Goal: Task Accomplishment & Management: Complete application form

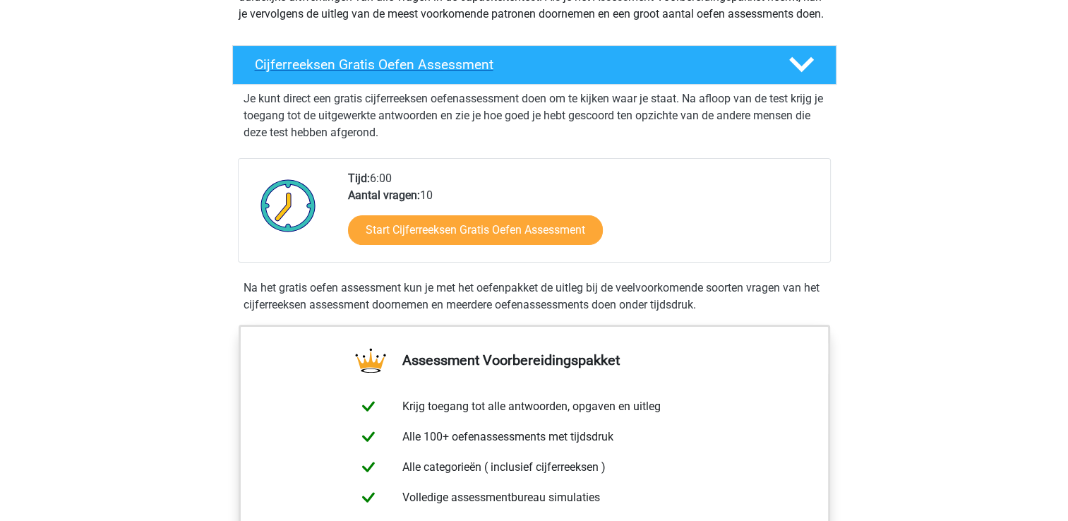
scroll to position [206, 0]
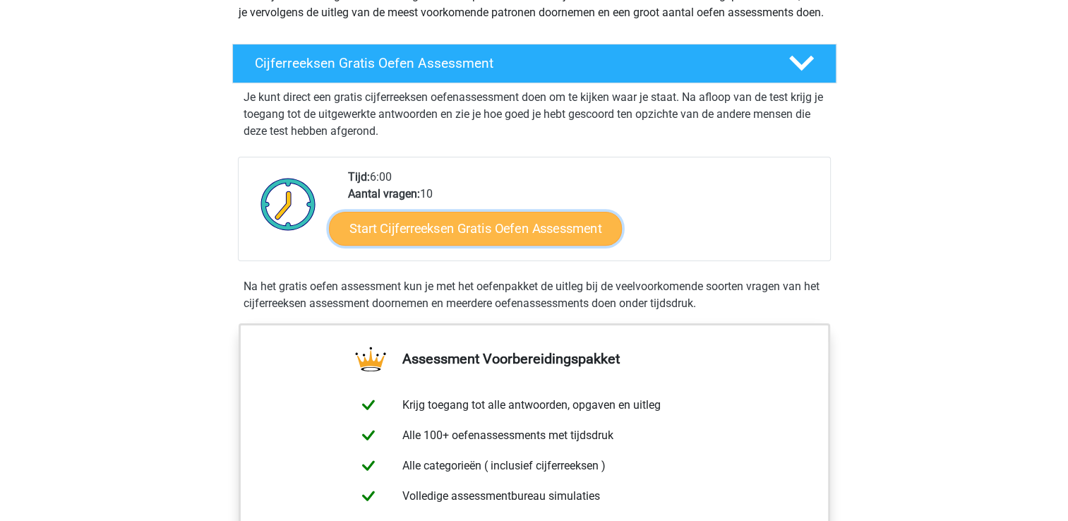
click at [497, 244] on link "Start Cijferreeksen Gratis Oefen Assessment" at bounding box center [475, 228] width 293 height 34
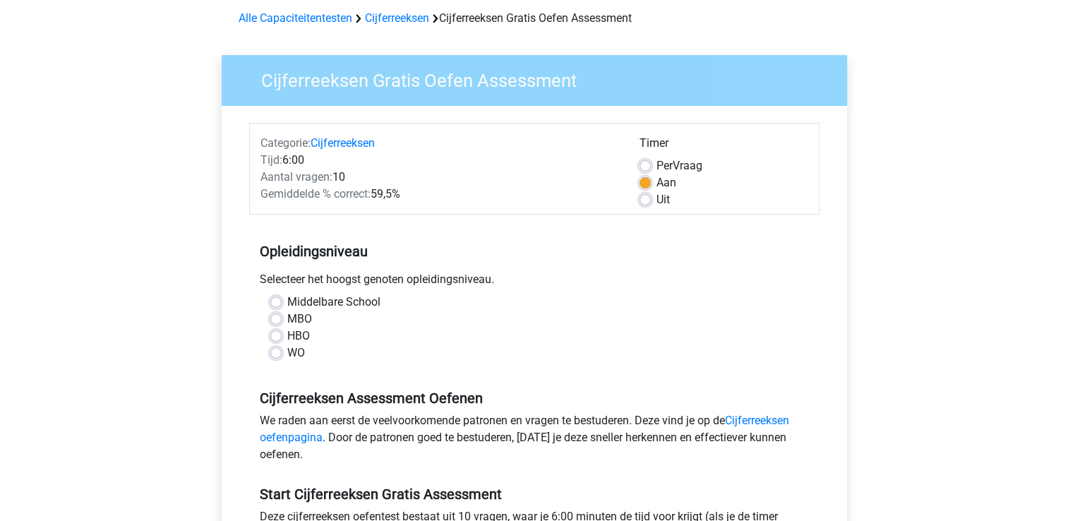
scroll to position [62, 0]
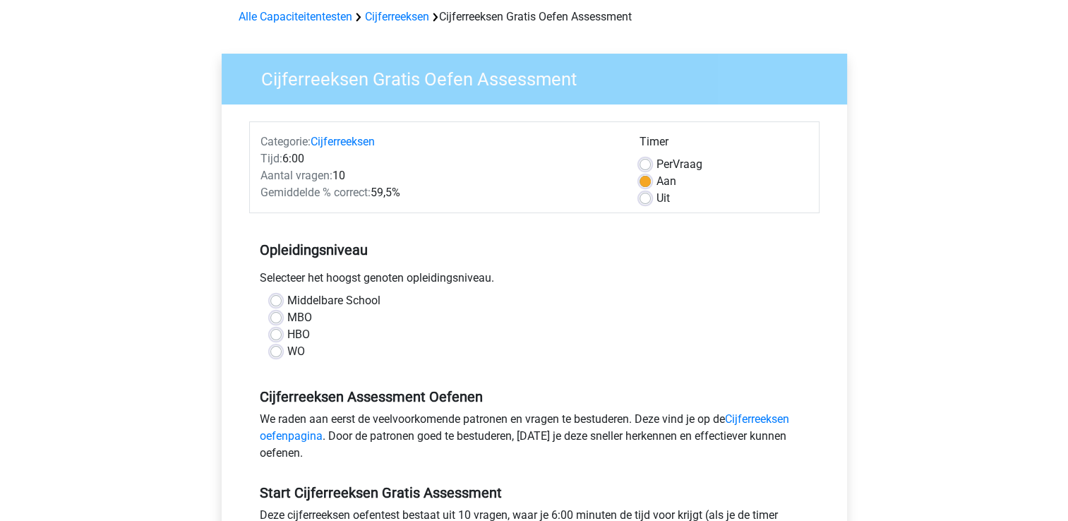
click at [287, 332] on label "HBO" at bounding box center [298, 334] width 23 height 17
click at [276, 332] on input "HBO" at bounding box center [275, 333] width 11 height 14
radio input "true"
click at [287, 315] on label "MBO" at bounding box center [299, 317] width 25 height 17
click at [277, 315] on input "MBO" at bounding box center [275, 316] width 11 height 14
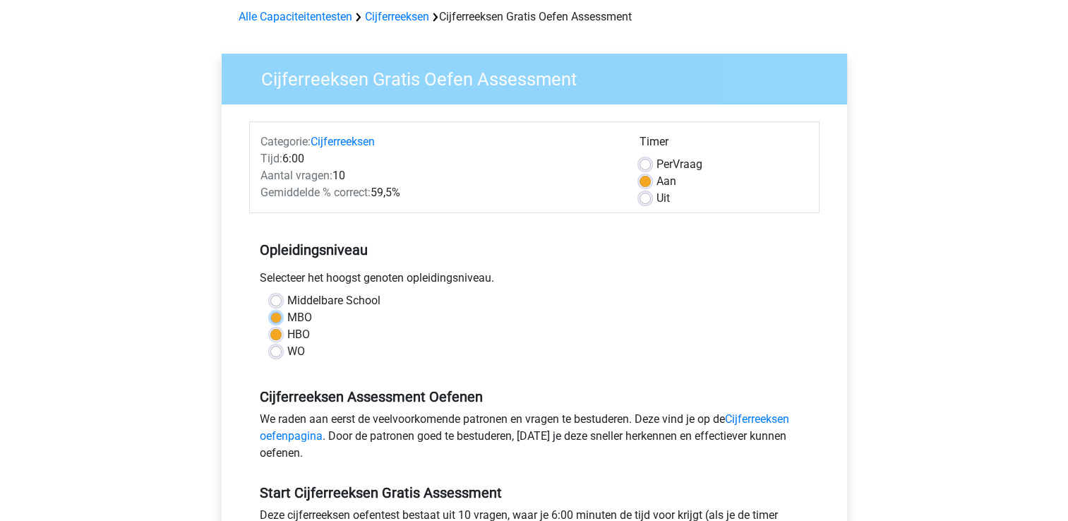
radio input "true"
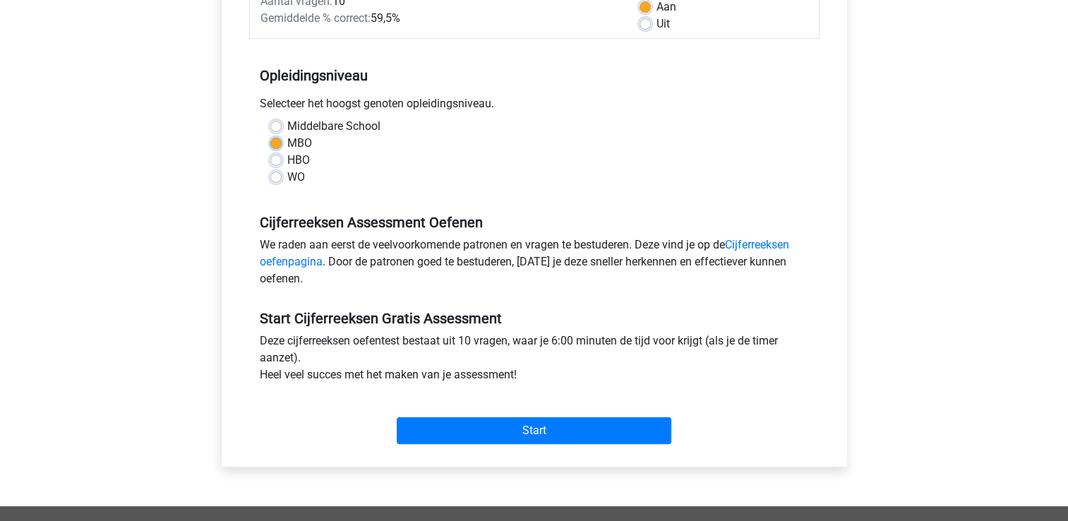
scroll to position [239, 0]
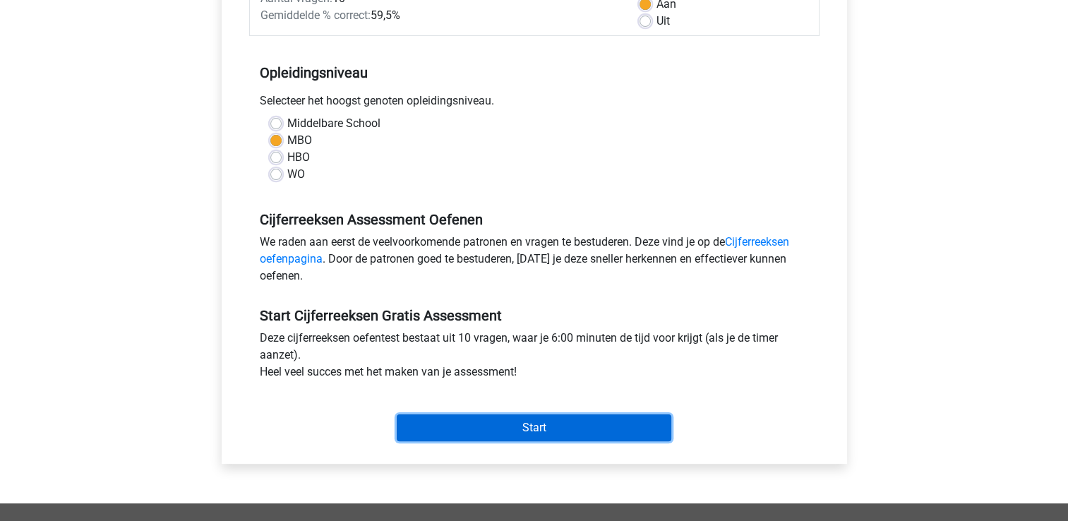
click at [561, 421] on input "Start" at bounding box center [534, 427] width 275 height 27
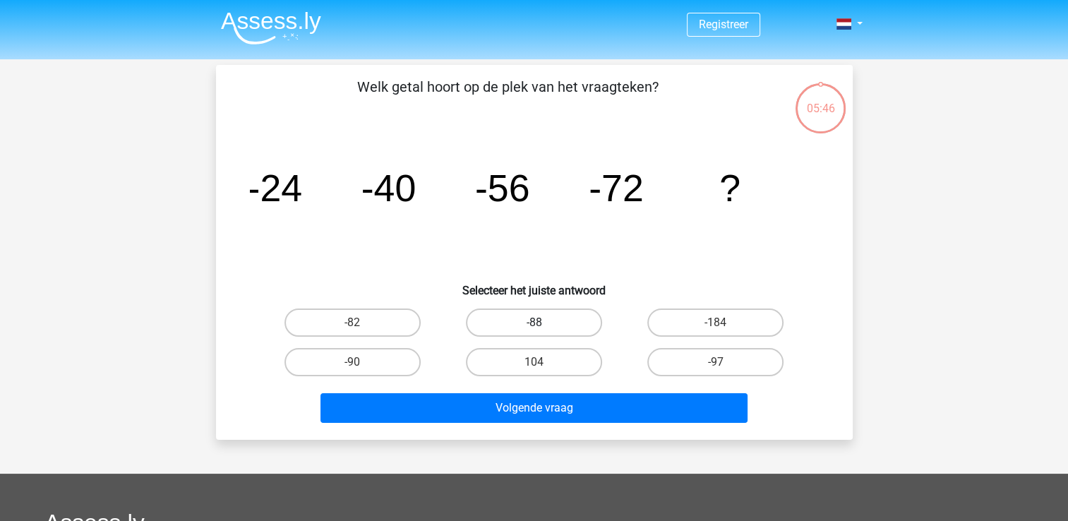
click at [558, 315] on label "-88" at bounding box center [534, 322] width 136 height 28
click at [543, 323] on input "-88" at bounding box center [538, 327] width 9 height 9
radio input "true"
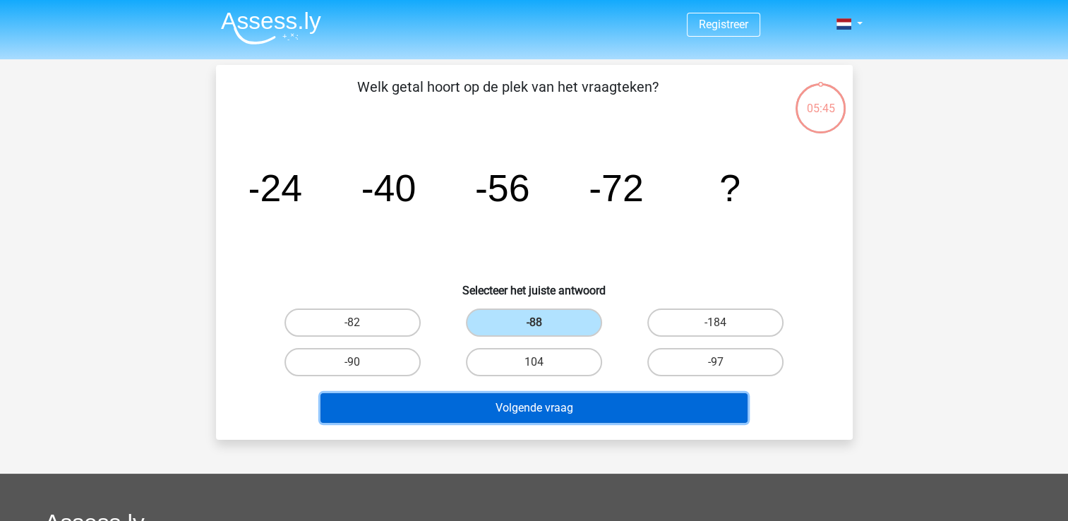
click at [523, 414] on button "Volgende vraag" at bounding box center [533, 408] width 427 height 30
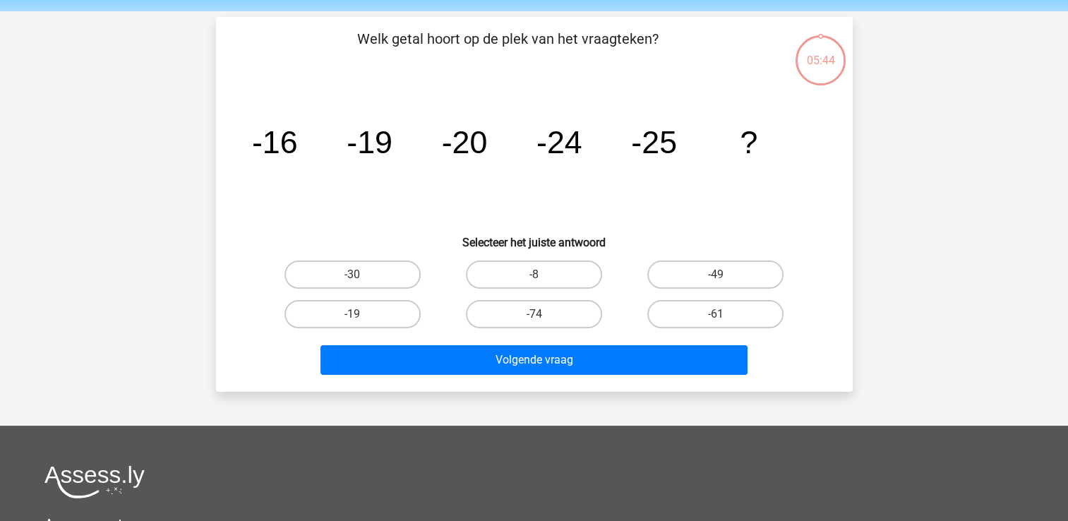
scroll to position [65, 0]
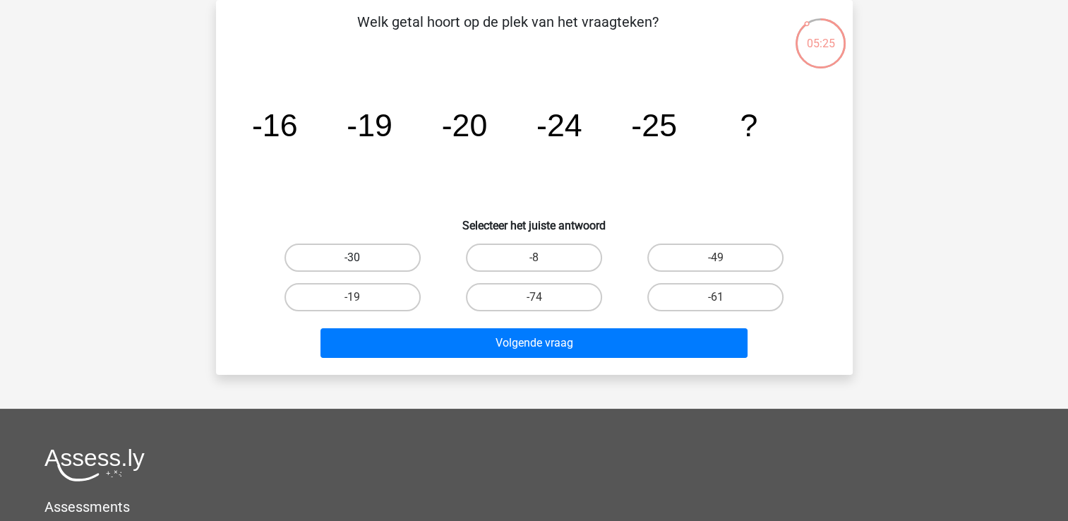
click at [368, 253] on label "-30" at bounding box center [352, 258] width 136 height 28
click at [361, 258] on input "-30" at bounding box center [356, 262] width 9 height 9
radio input "true"
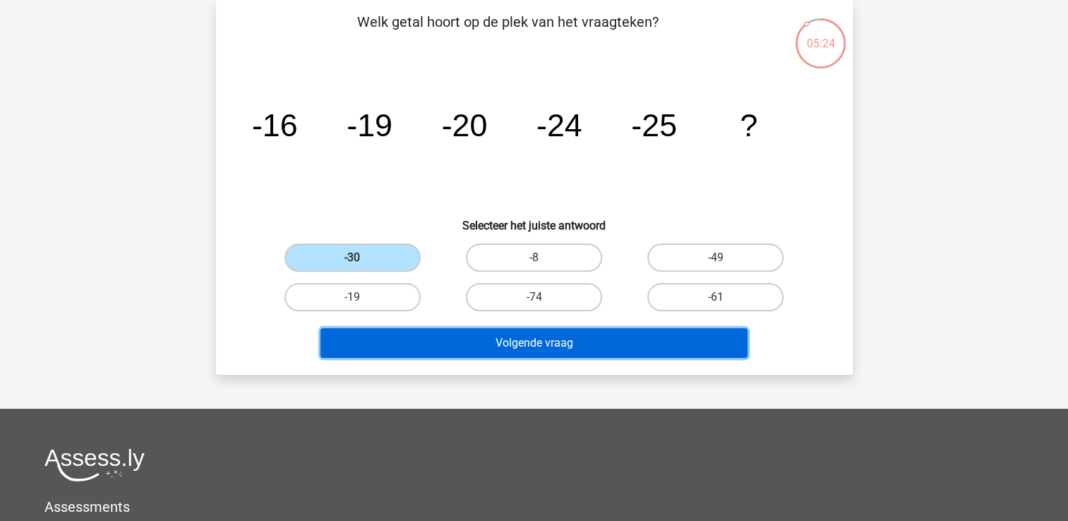
click at [465, 329] on button "Volgende vraag" at bounding box center [533, 343] width 427 height 30
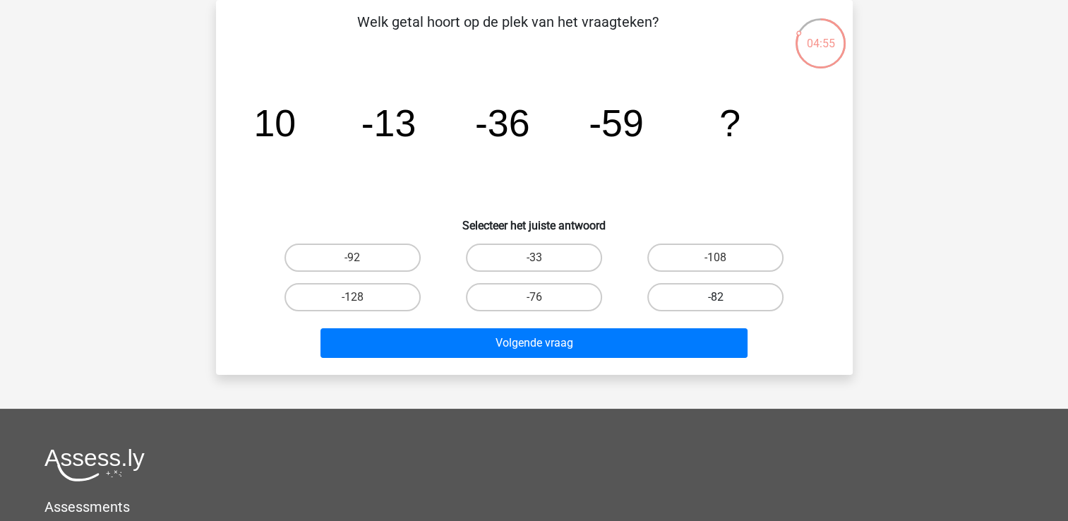
click at [709, 297] on label "-82" at bounding box center [715, 297] width 136 height 28
click at [716, 297] on input "-82" at bounding box center [720, 301] width 9 height 9
radio input "true"
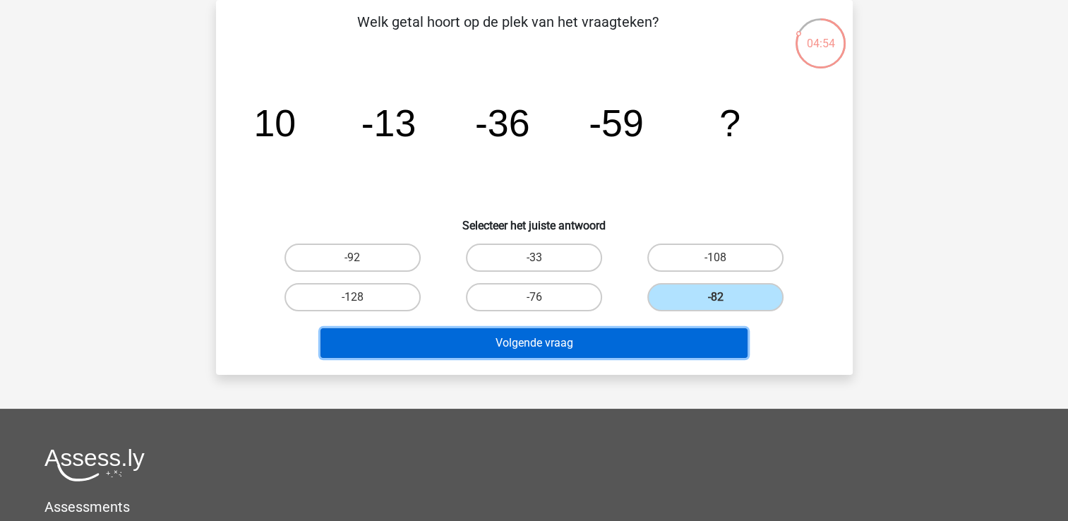
click at [609, 340] on button "Volgende vraag" at bounding box center [533, 343] width 427 height 30
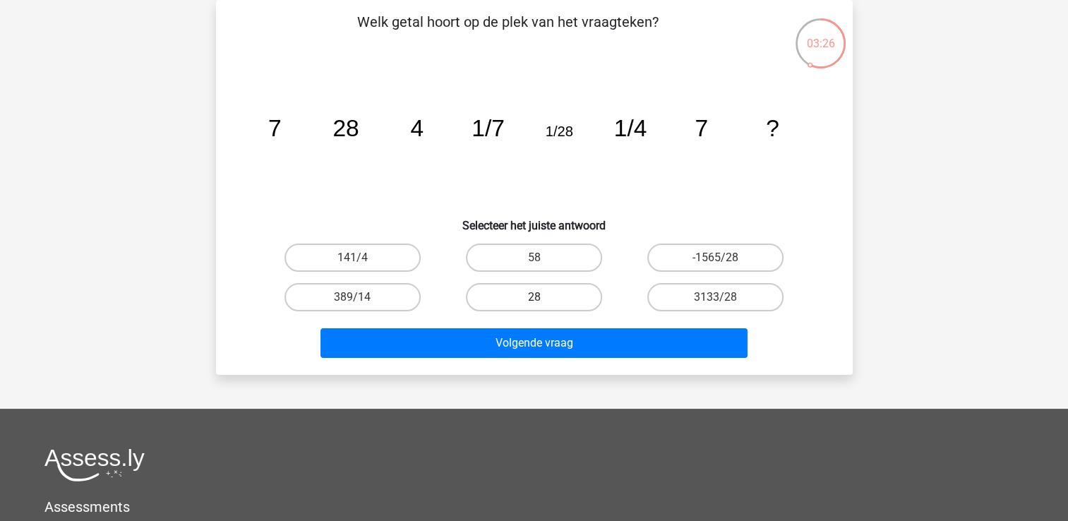
click at [528, 296] on label "28" at bounding box center [534, 297] width 136 height 28
click at [534, 297] on input "28" at bounding box center [538, 301] width 9 height 9
radio input "true"
click at [528, 296] on label "28" at bounding box center [534, 297] width 136 height 28
click at [534, 297] on input "28" at bounding box center [538, 301] width 9 height 9
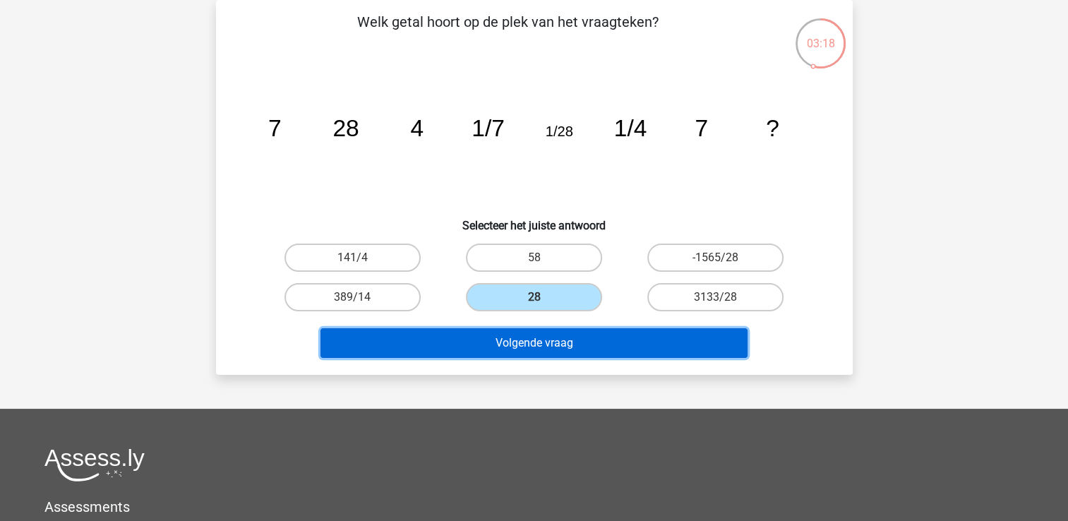
click at [529, 347] on button "Volgende vraag" at bounding box center [533, 343] width 427 height 30
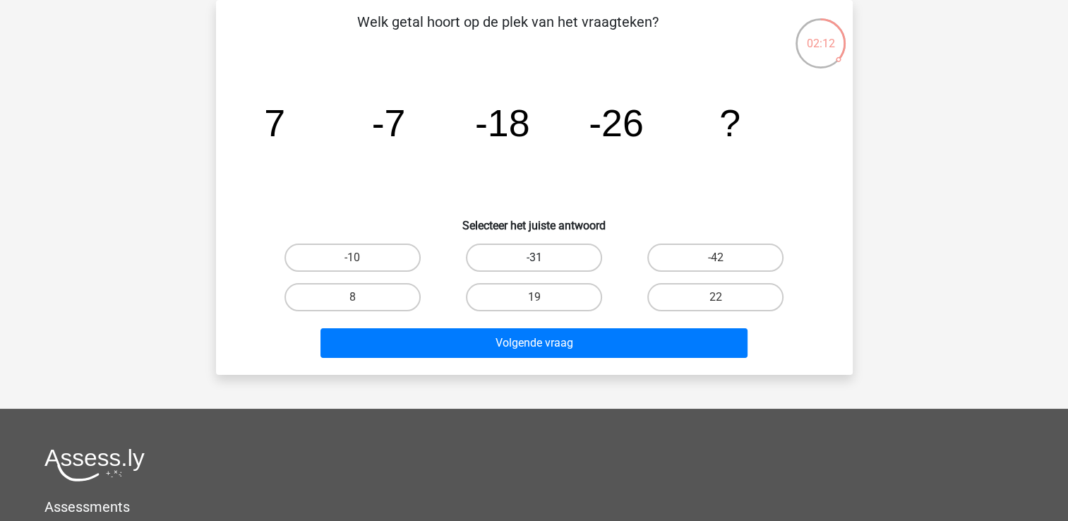
click at [523, 258] on label "-31" at bounding box center [534, 258] width 136 height 28
click at [534, 258] on input "-31" at bounding box center [538, 262] width 9 height 9
radio input "true"
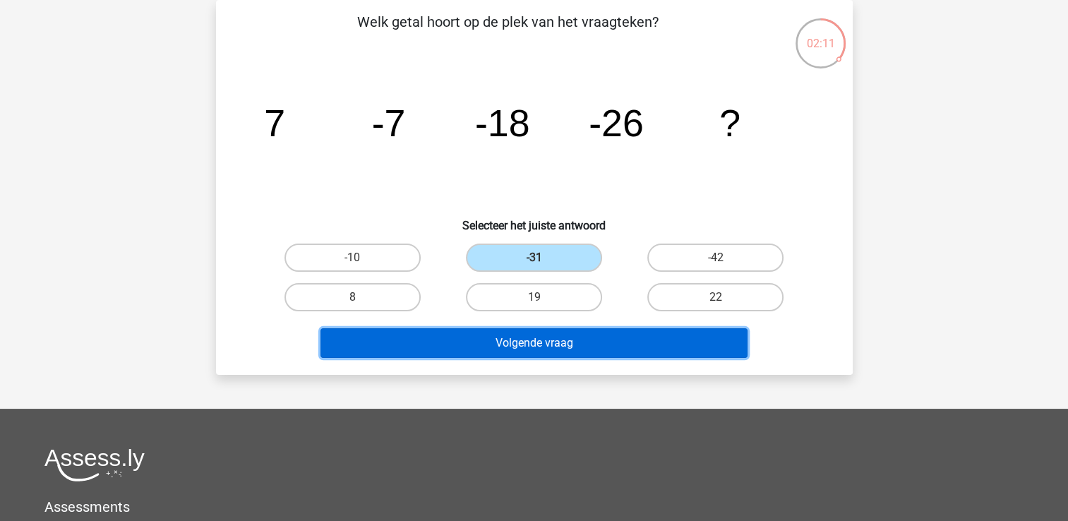
click at [546, 338] on button "Volgende vraag" at bounding box center [533, 343] width 427 height 30
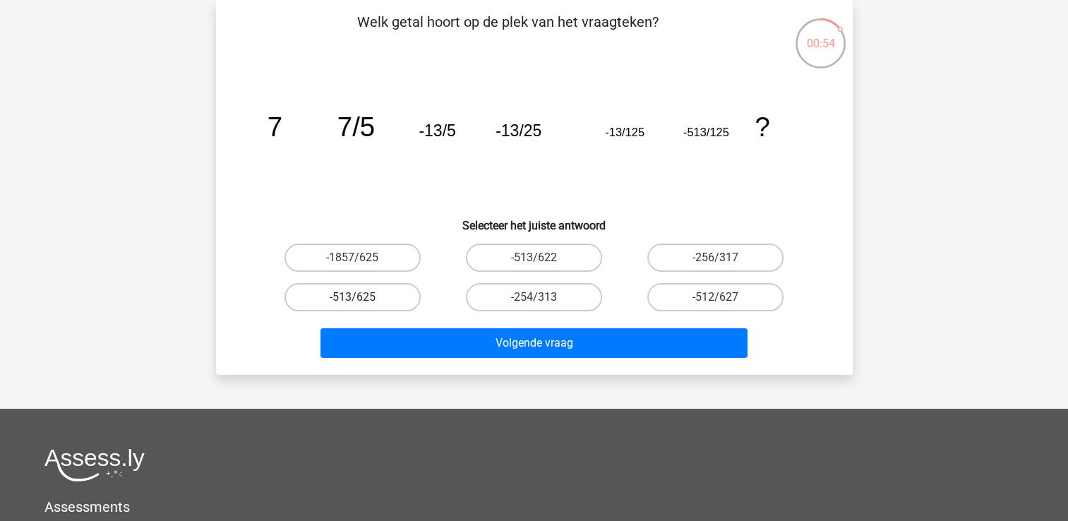
click at [342, 290] on label "-513/625" at bounding box center [352, 297] width 136 height 28
click at [352, 297] on input "-513/625" at bounding box center [356, 301] width 9 height 9
radio input "true"
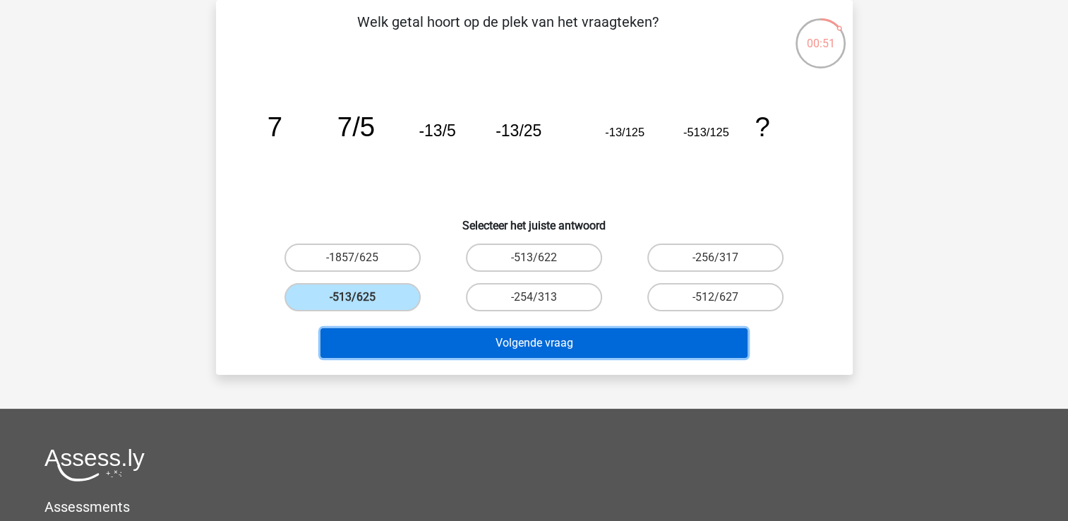
click at [500, 336] on button "Volgende vraag" at bounding box center [533, 343] width 427 height 30
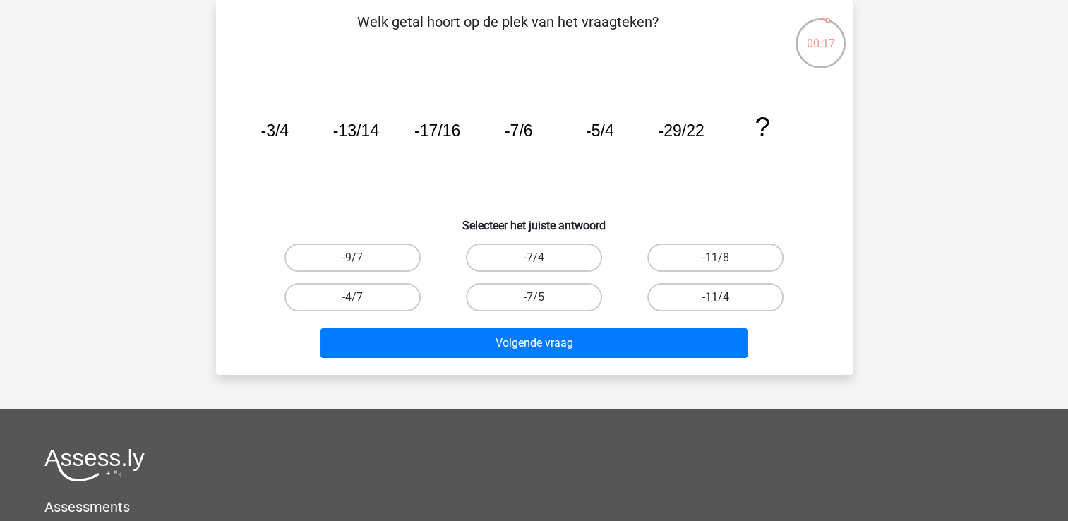
click at [717, 295] on label "-11/4" at bounding box center [715, 297] width 136 height 28
click at [717, 297] on input "-11/4" at bounding box center [720, 301] width 9 height 9
radio input "true"
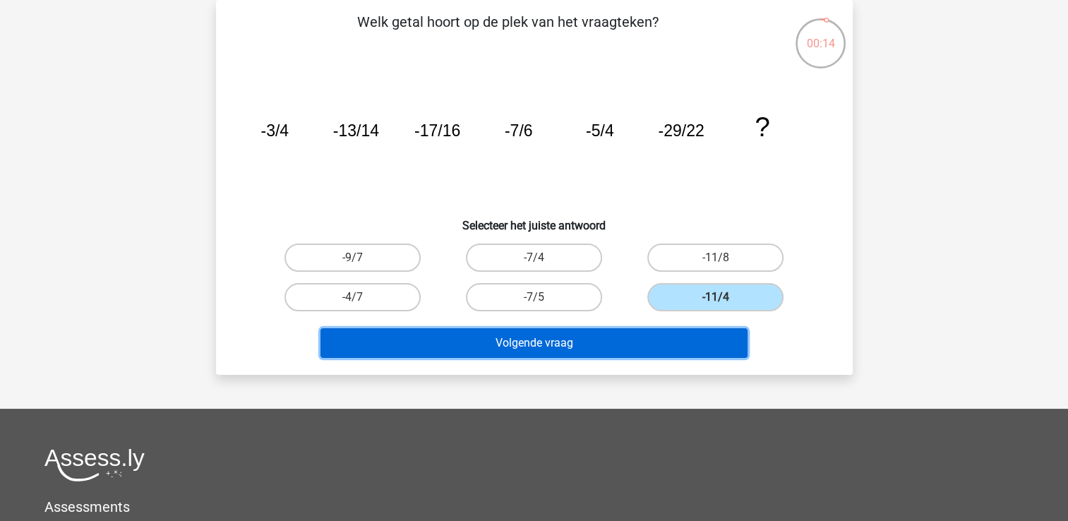
click at [584, 335] on button "Volgende vraag" at bounding box center [533, 343] width 427 height 30
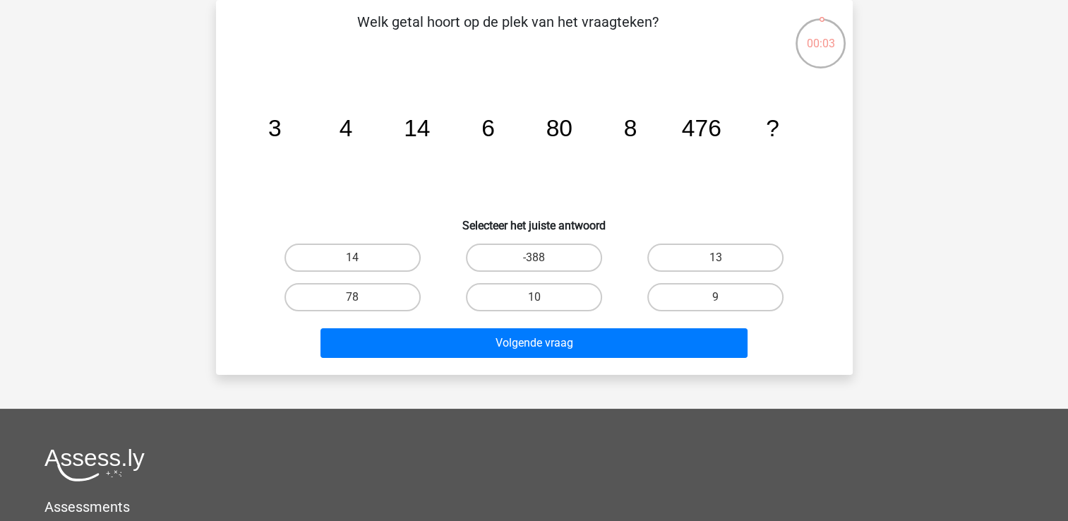
click at [539, 301] on input "10" at bounding box center [538, 301] width 9 height 9
radio input "true"
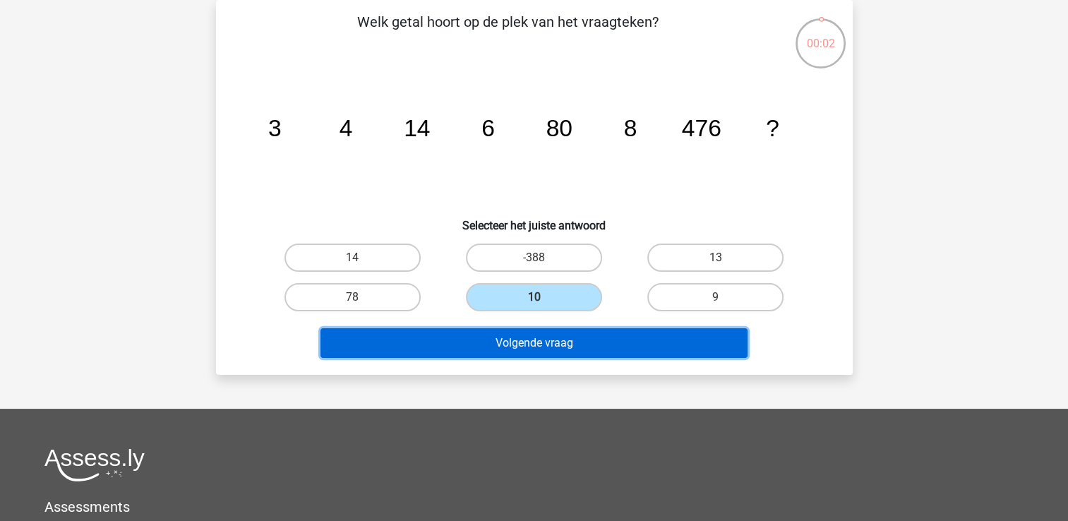
click at [529, 340] on button "Volgende vraag" at bounding box center [533, 343] width 427 height 30
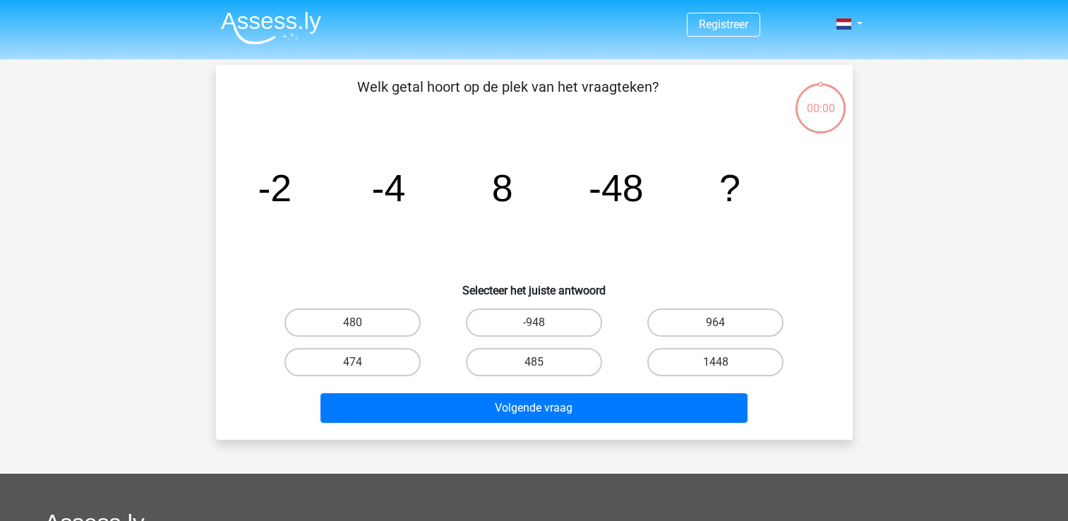
scroll to position [65, 0]
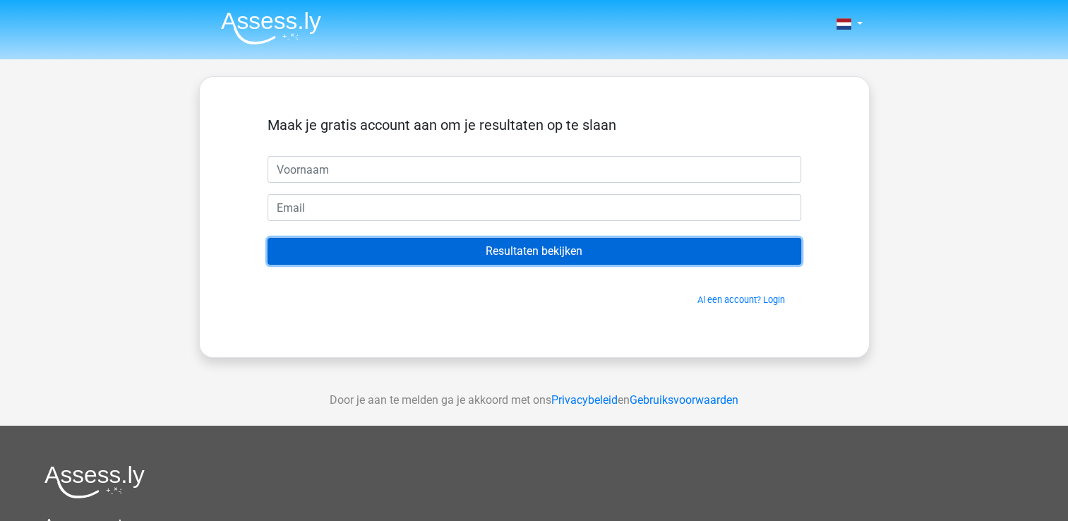
click at [540, 253] on input "Resultaten bekijken" at bounding box center [535, 251] width 534 height 27
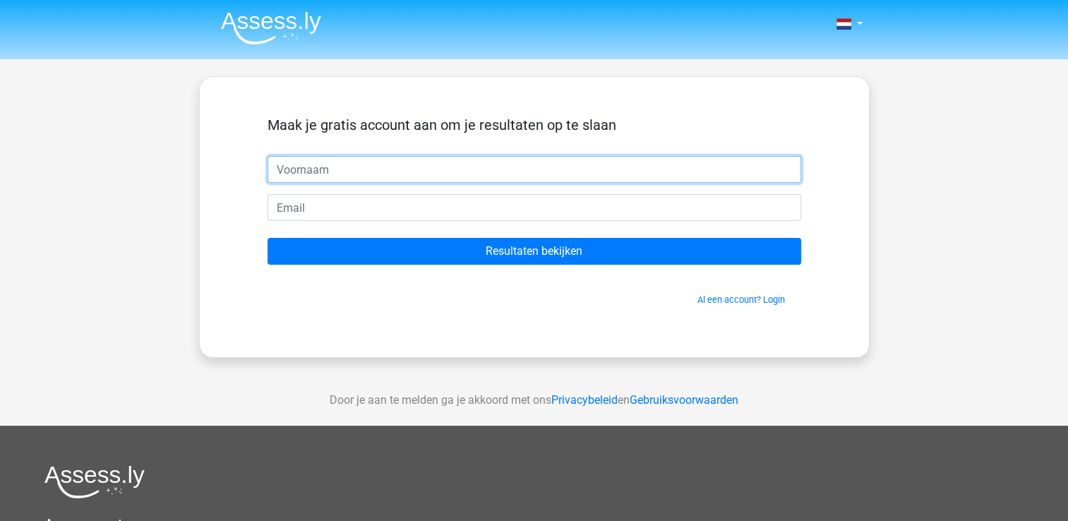
click at [414, 173] on input "text" at bounding box center [535, 169] width 534 height 27
type input "[PERSON_NAME]"
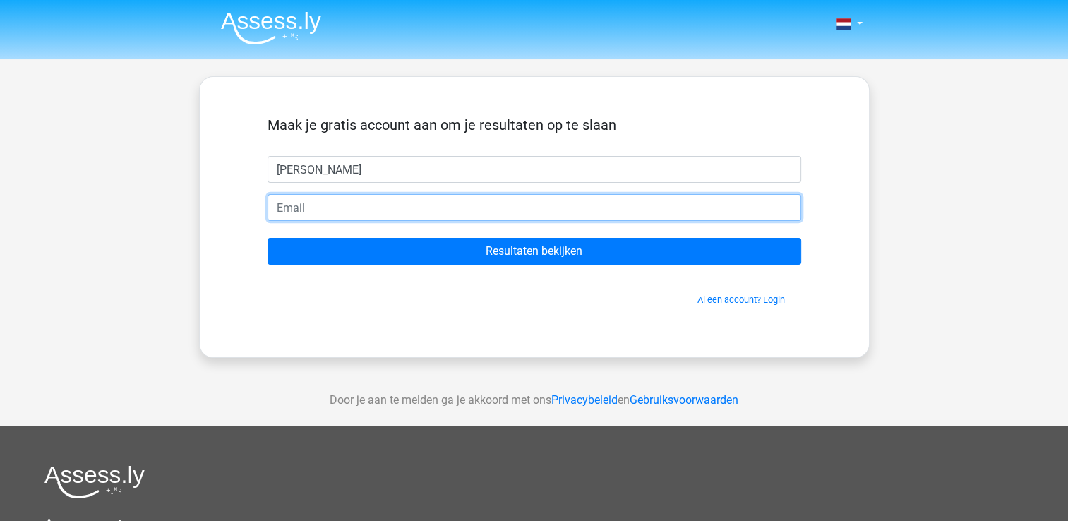
click at [330, 205] on input "email" at bounding box center [535, 207] width 534 height 27
type input "[EMAIL_ADDRESS][DOMAIN_NAME]"
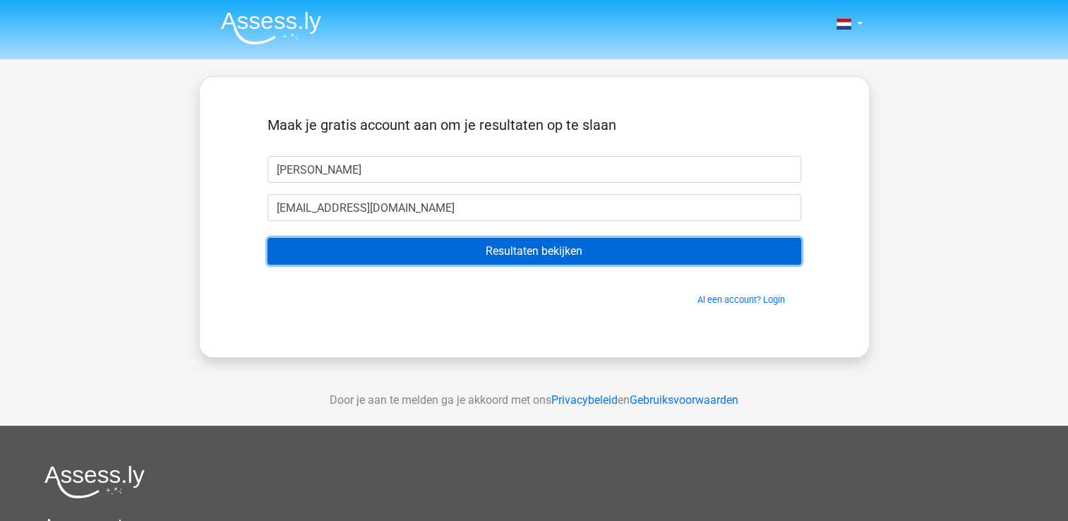
click at [532, 257] on input "Resultaten bekijken" at bounding box center [535, 251] width 534 height 27
